Goal: Find specific page/section

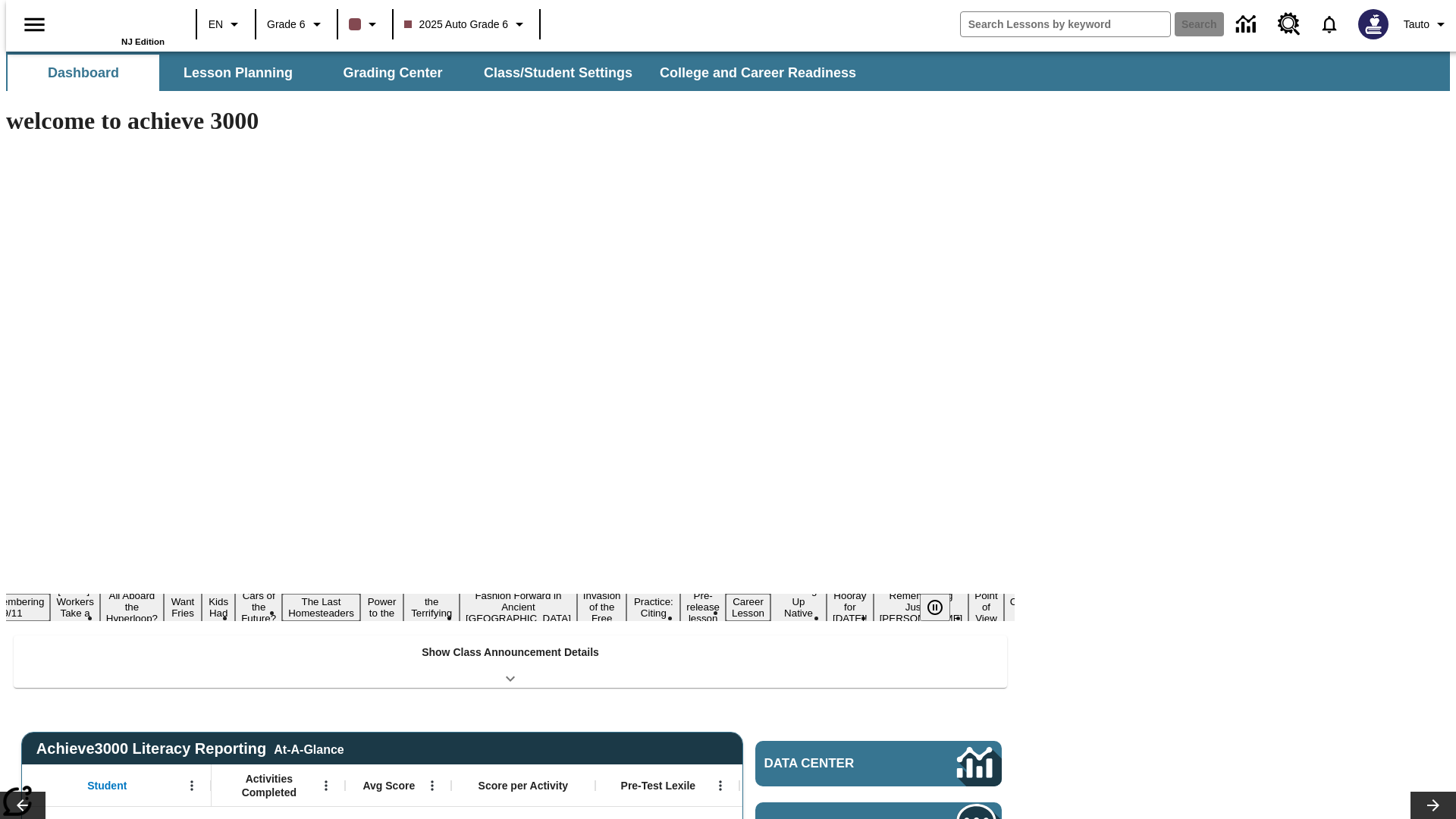
type input "-1"
click at [464, 24] on span "2025 Auto Grade 6" at bounding box center [456, 24] width 104 height 16
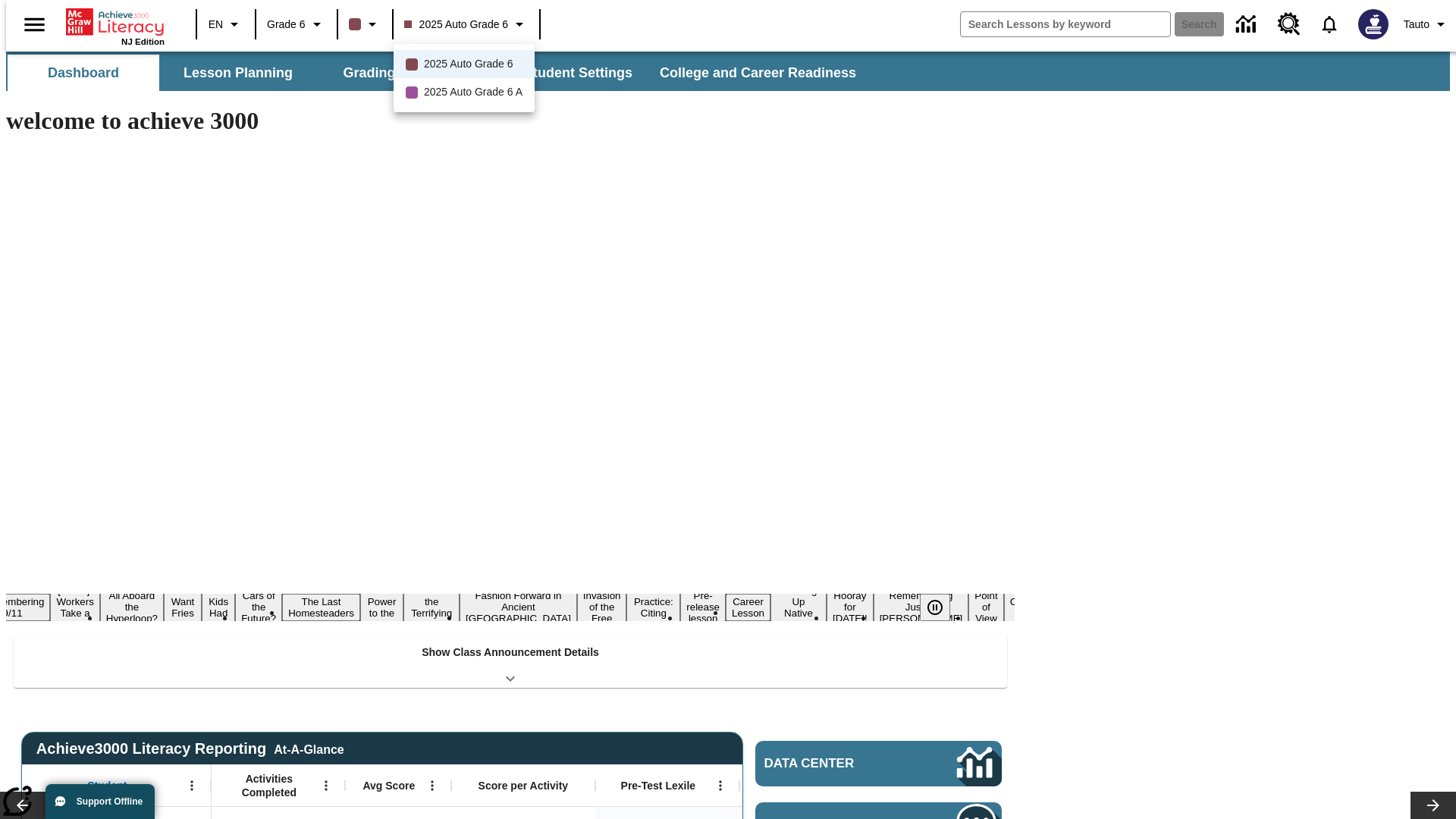
click at [728, 410] on div at bounding box center [728, 410] width 1456 height 819
click at [232, 73] on button "Lesson Planning" at bounding box center [238, 73] width 152 height 37
